Goal: Check status: Check status

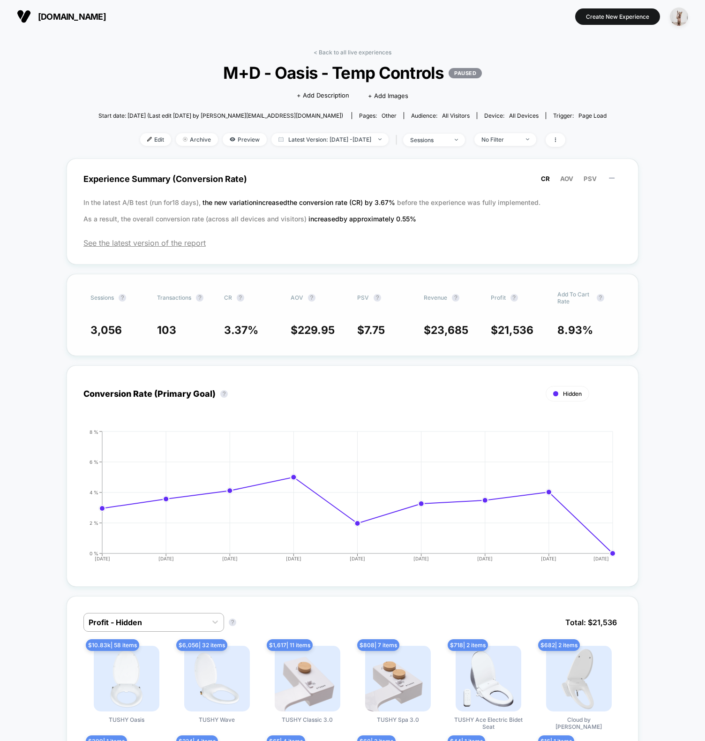
click at [94, 320] on div "Sessions ? Transactions ? CR ? AOV ? PSV ? Revenue ? Profit ? Add To Cart Rate …" at bounding box center [353, 315] width 572 height 82
click at [338, 140] on span "Latest Version: [DATE] - [DATE]" at bounding box center [329, 139] width 117 height 13
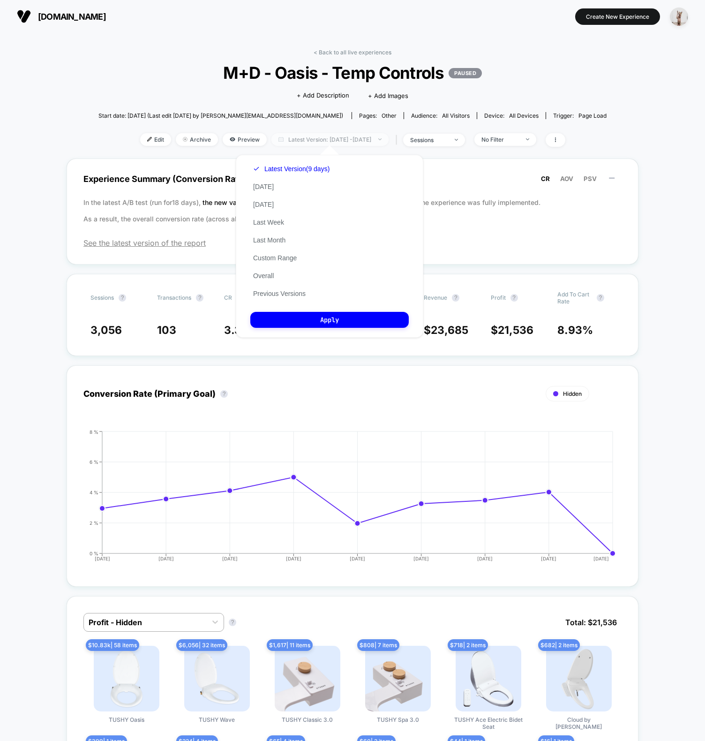
click at [332, 142] on span "Latest Version: [DATE] - [DATE]" at bounding box center [329, 139] width 117 height 13
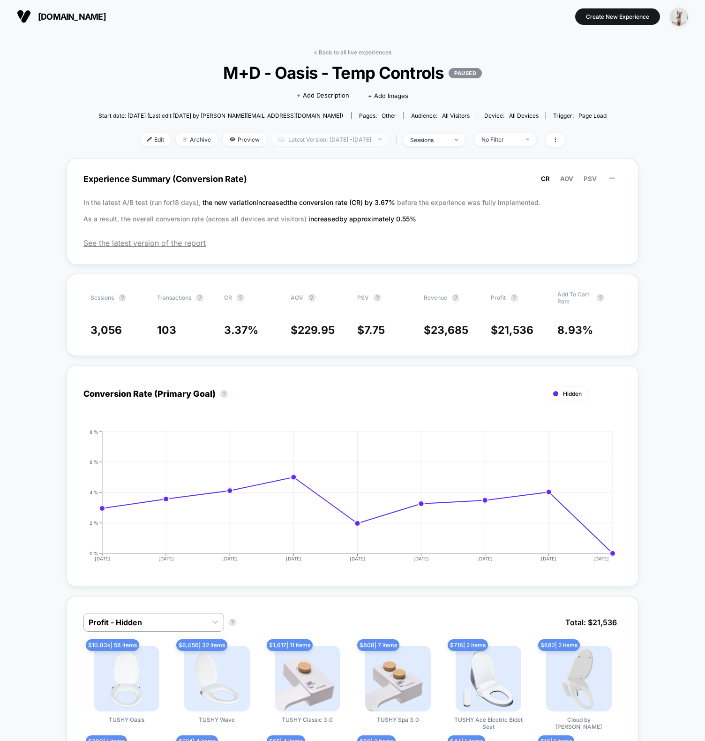
click at [324, 142] on span "Latest Version: [DATE] - [DATE]" at bounding box center [329, 139] width 117 height 13
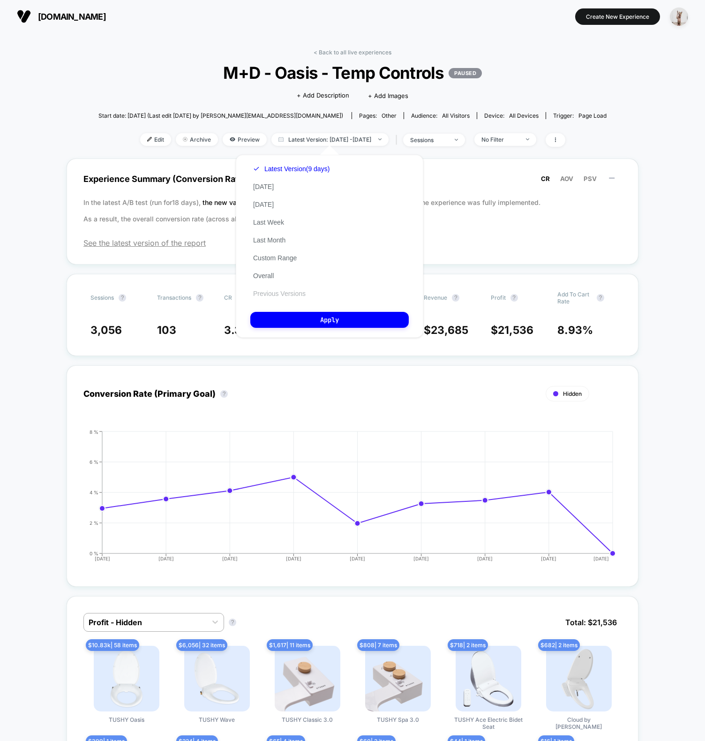
click at [278, 296] on button "Previous Versions" at bounding box center [279, 293] width 58 height 8
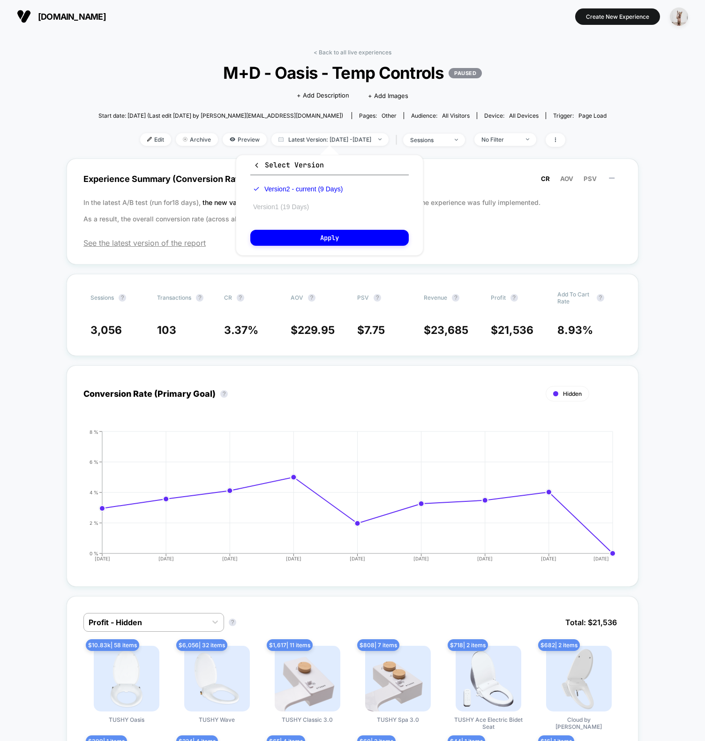
click at [294, 210] on button "Version 1 (19 Days)" at bounding box center [280, 207] width 61 height 8
click at [310, 232] on button "Apply" at bounding box center [329, 238] width 158 height 16
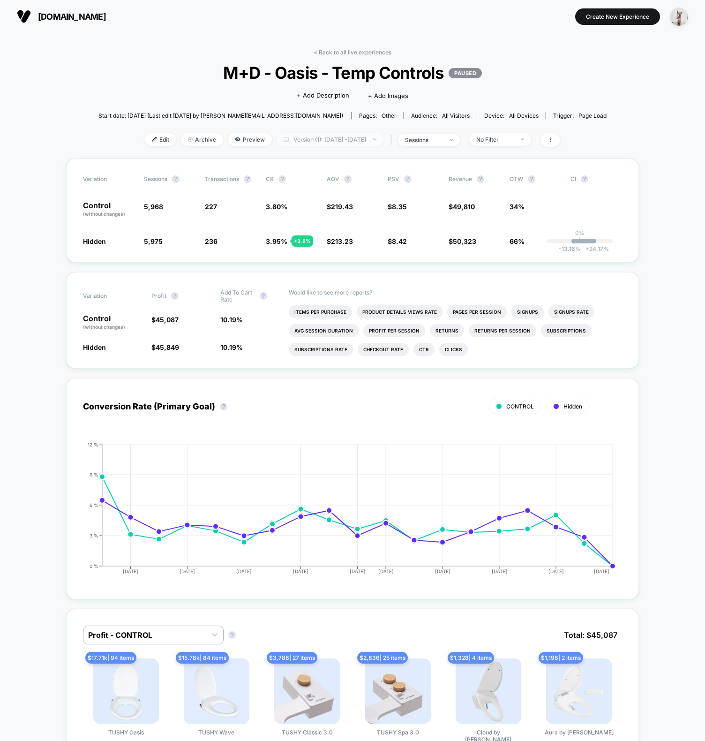
click at [343, 144] on span "Version (1): [DATE] - [DATE]" at bounding box center [330, 139] width 107 height 13
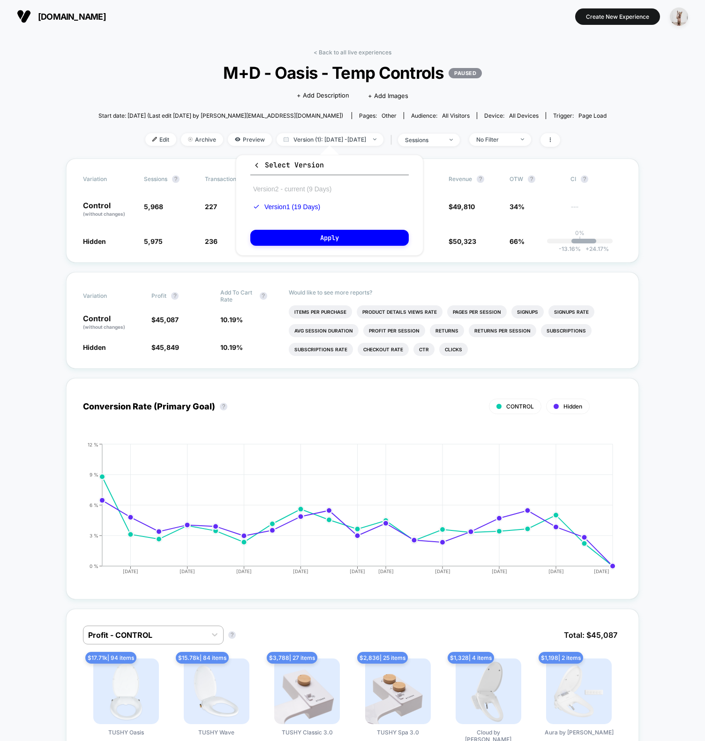
click at [314, 190] on button "Version 2 - current (9 Days)" at bounding box center [292, 189] width 84 height 8
click at [327, 242] on button "Apply" at bounding box center [329, 238] width 158 height 16
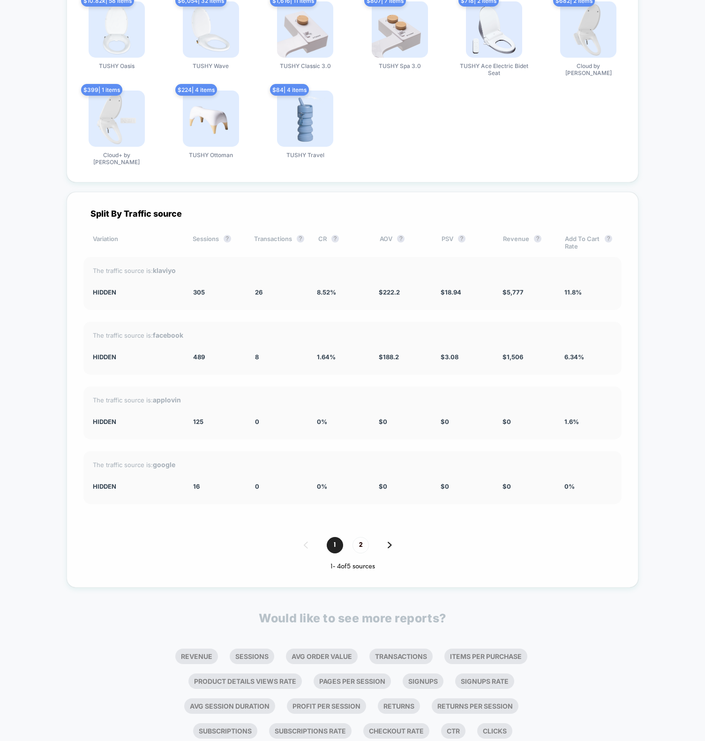
scroll to position [1617, 0]
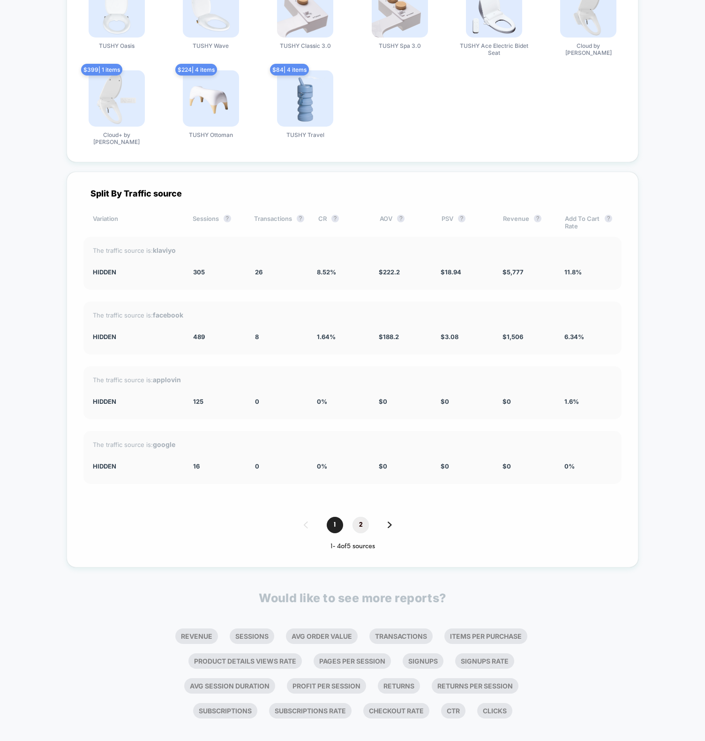
click at [365, 517] on span "2" at bounding box center [361, 525] width 16 height 16
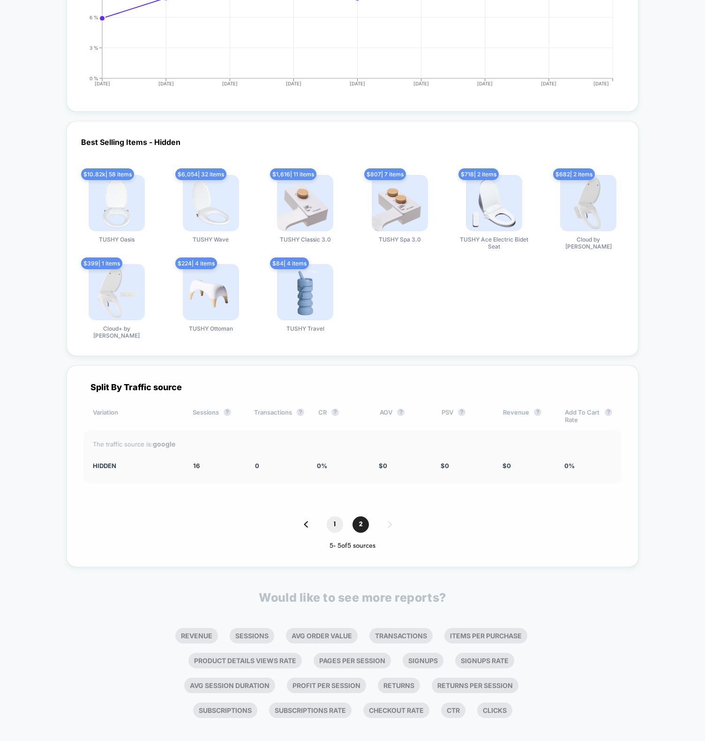
click at [337, 516] on span "1" at bounding box center [335, 524] width 16 height 16
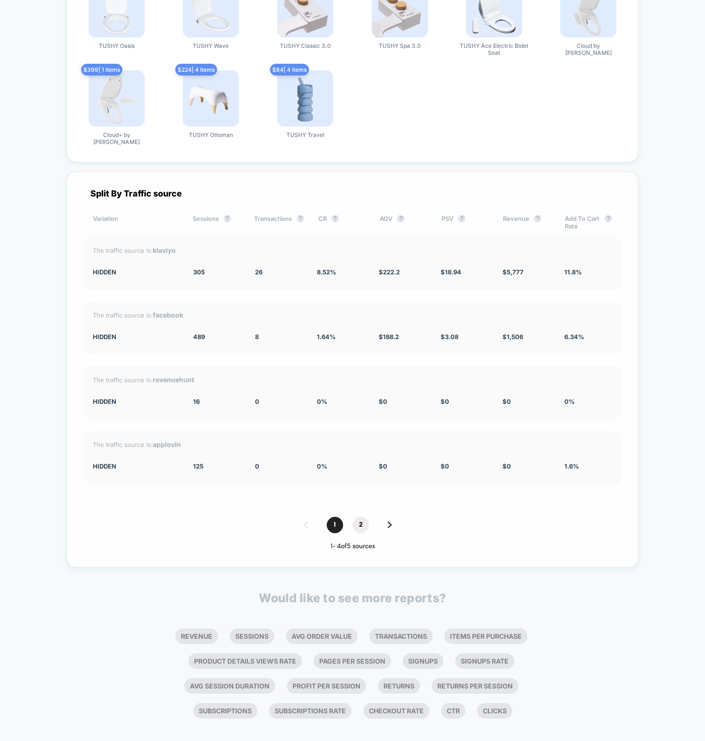
click at [354, 519] on span "2" at bounding box center [361, 525] width 16 height 16
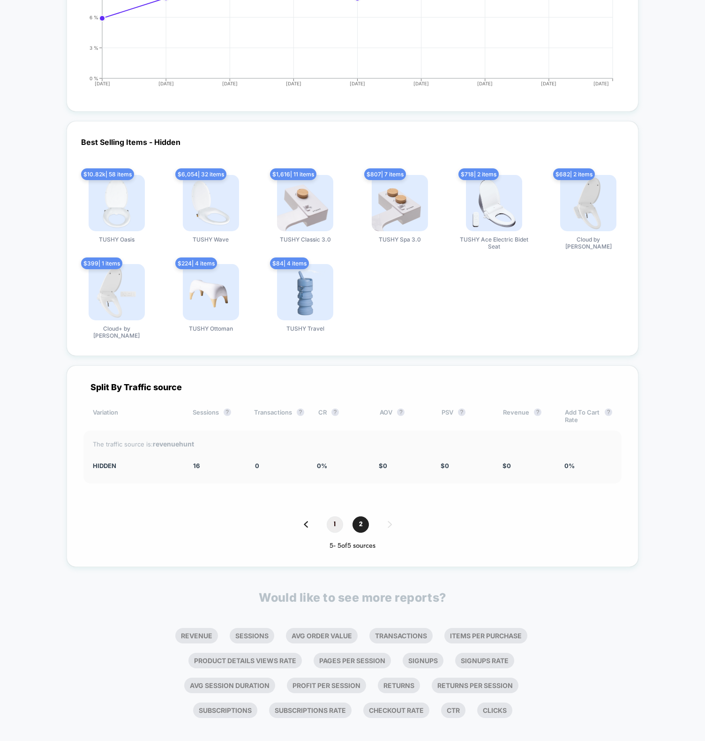
click at [339, 518] on span "1" at bounding box center [335, 524] width 16 height 16
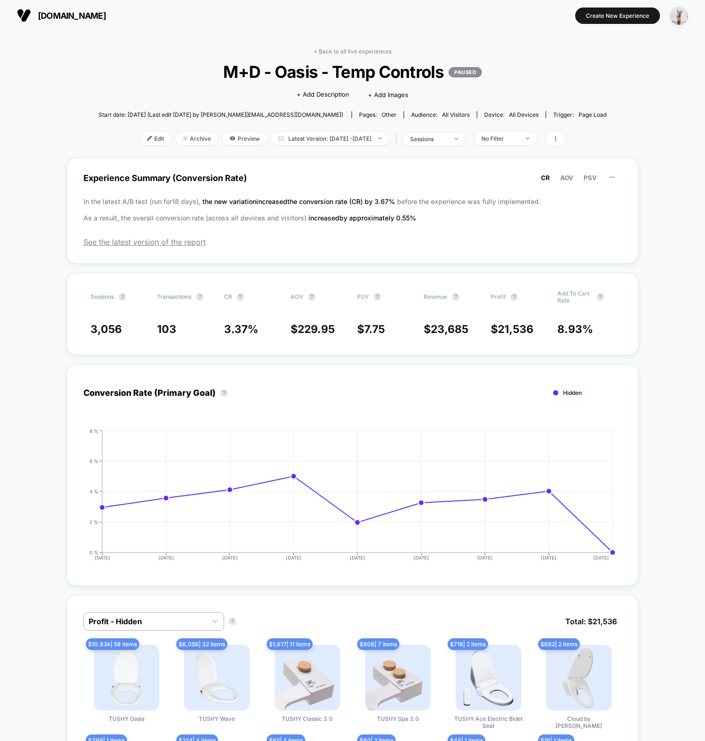
scroll to position [0, 0]
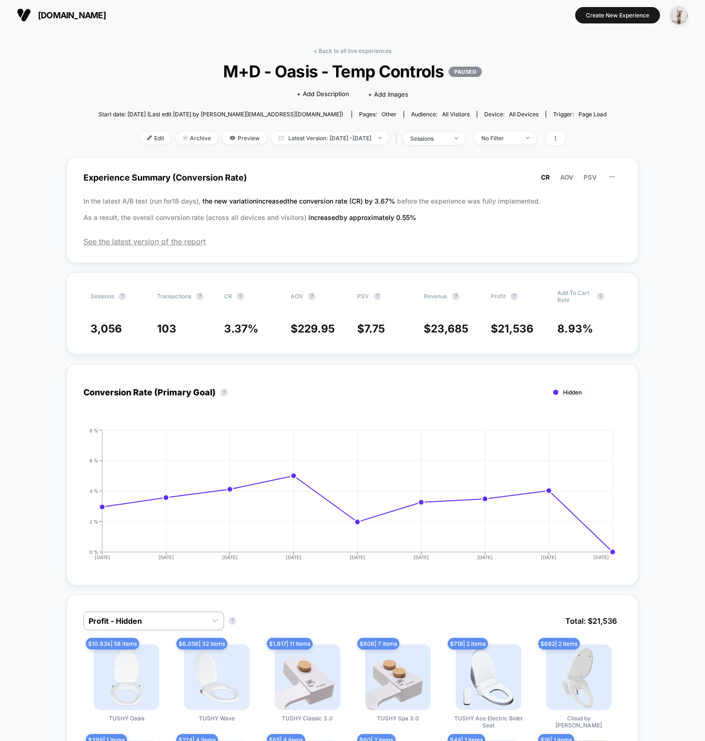
scroll to position [2, 0]
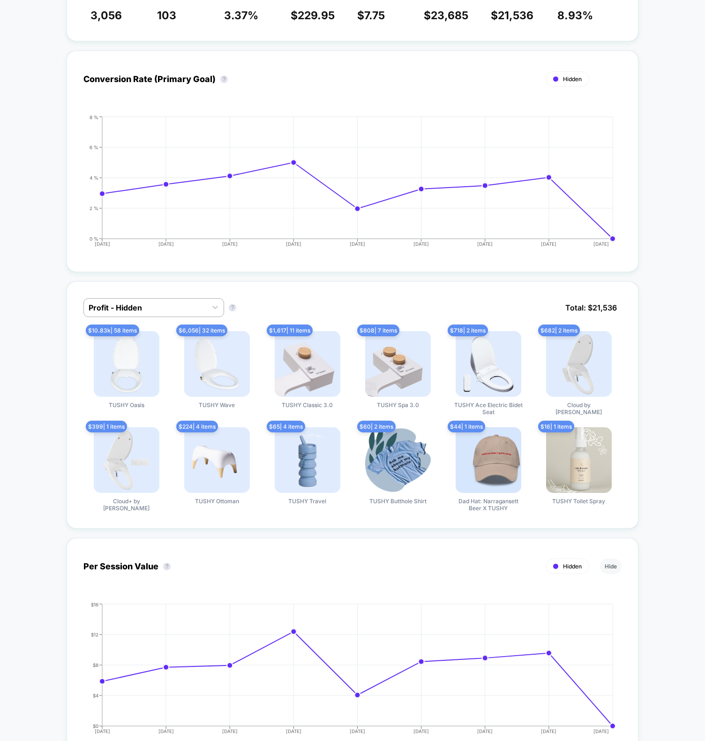
scroll to position [450, 0]
